Goal: Task Accomplishment & Management: Manage account settings

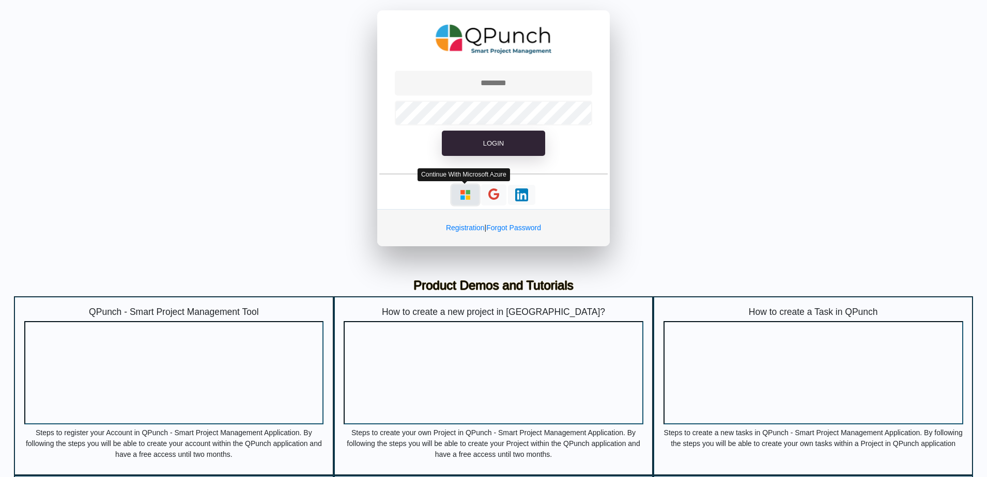
click at [470, 192] on img "button" at bounding box center [465, 195] width 13 height 13
type input "**********"
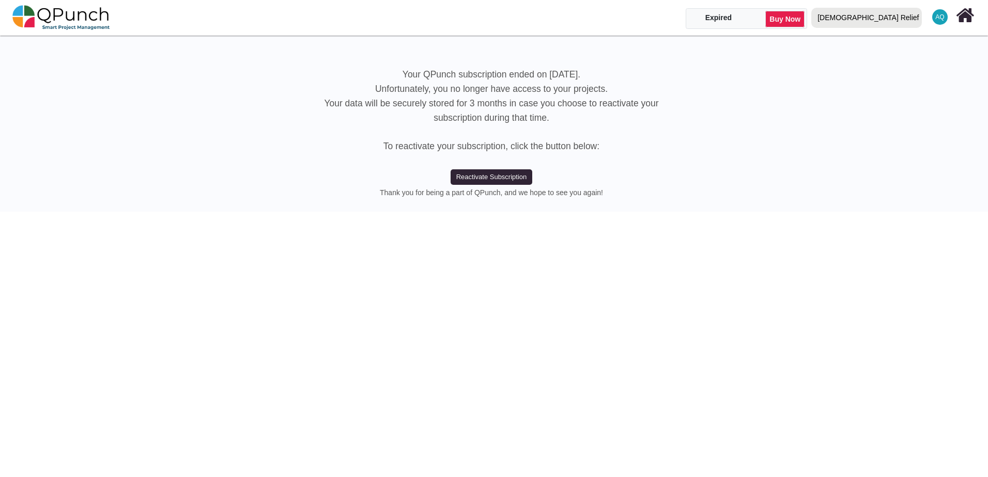
click at [915, 28] on div "[DEMOGRAPHIC_DATA] Relief" at bounding box center [867, 18] width 114 height 24
click at [912, 63] on link "IRW" at bounding box center [869, 61] width 123 height 14
